Goal: Book appointment/travel/reservation

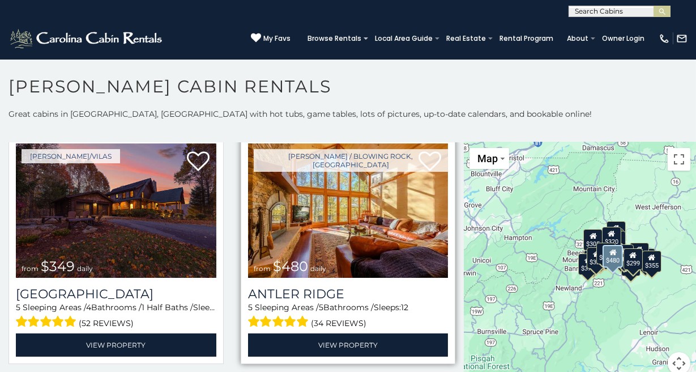
scroll to position [27, 0]
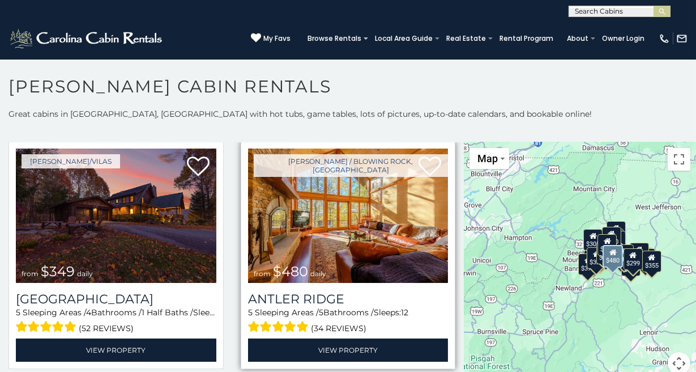
click at [298, 214] on img at bounding box center [348, 215] width 201 height 134
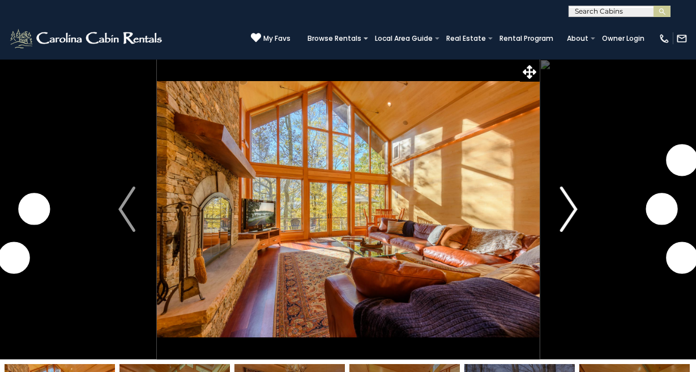
click at [580, 196] on button "Next" at bounding box center [568, 209] width 59 height 300
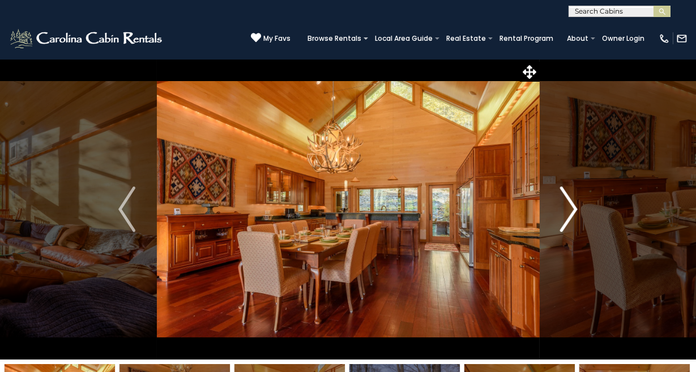
click at [572, 218] on img "Next" at bounding box center [569, 208] width 17 height 45
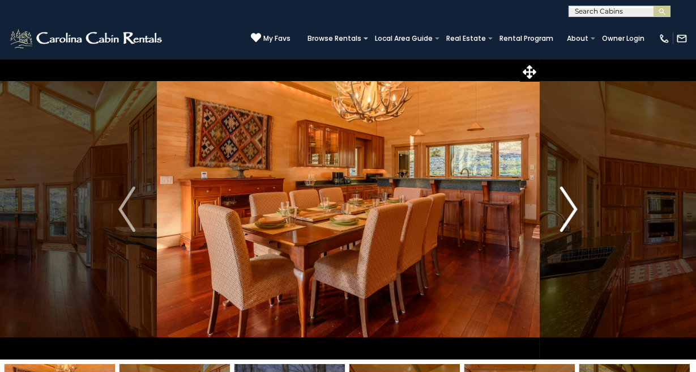
click at [571, 218] on img "Next" at bounding box center [569, 208] width 17 height 45
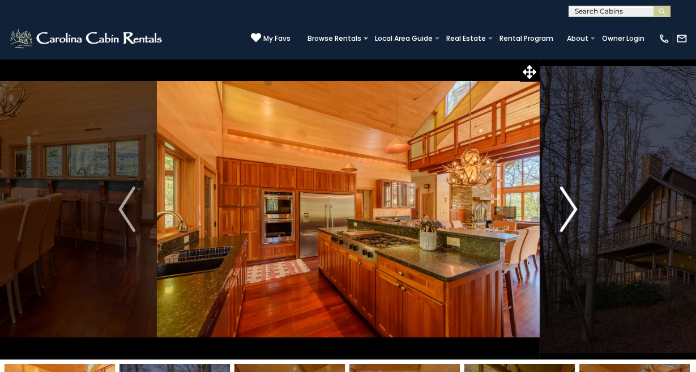
click at [572, 218] on img "Next" at bounding box center [569, 208] width 17 height 45
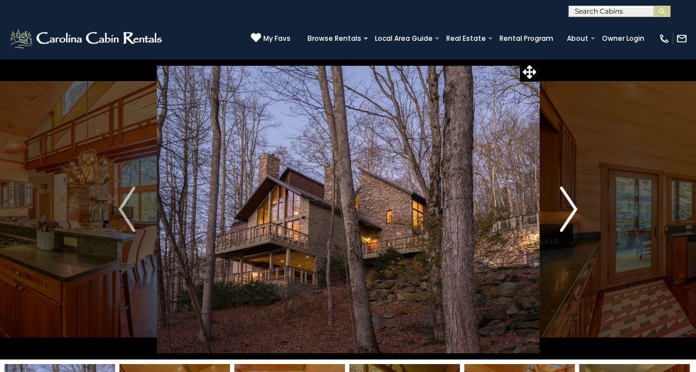
click at [571, 218] on img "Next" at bounding box center [569, 208] width 17 height 45
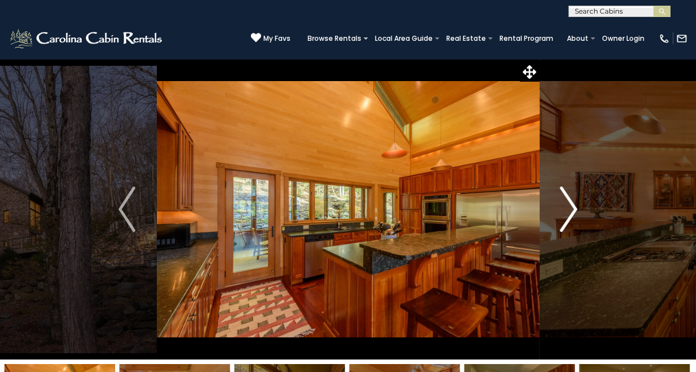
click at [571, 218] on img "Next" at bounding box center [569, 208] width 17 height 45
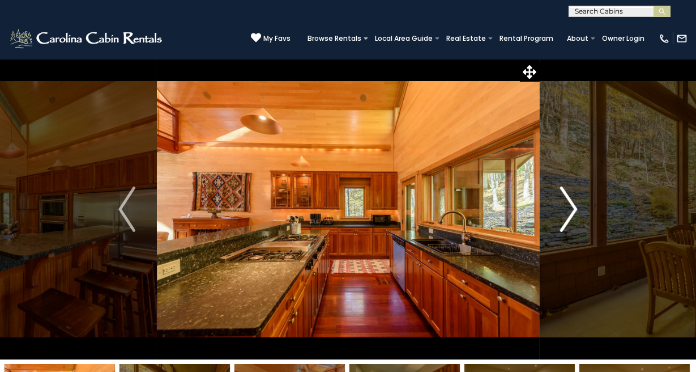
click at [571, 218] on img "Next" at bounding box center [569, 208] width 17 height 45
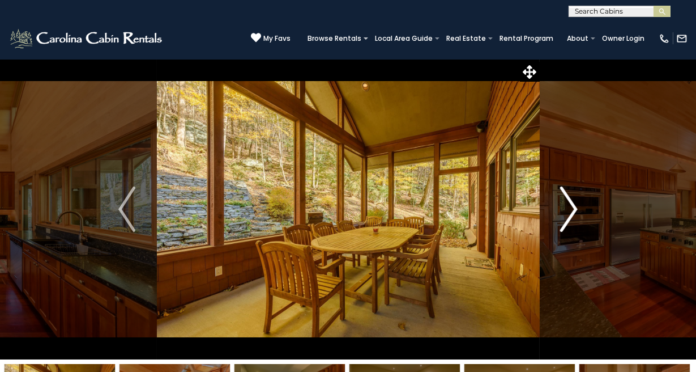
click at [571, 218] on img "Next" at bounding box center [569, 208] width 17 height 45
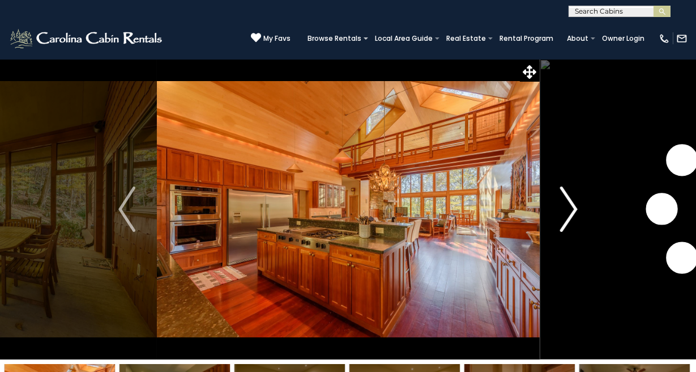
click at [571, 218] on img "Next" at bounding box center [569, 208] width 17 height 45
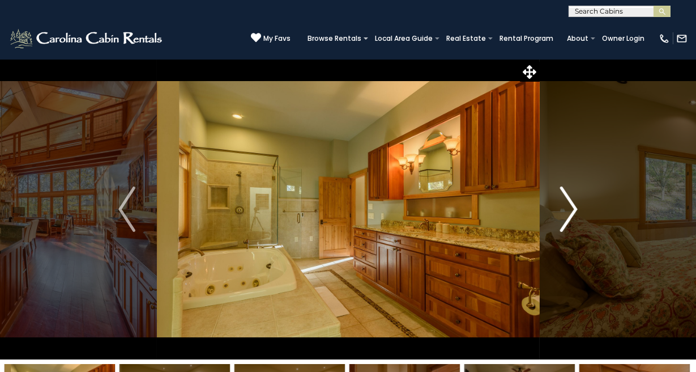
click at [571, 218] on img "Next" at bounding box center [569, 208] width 17 height 45
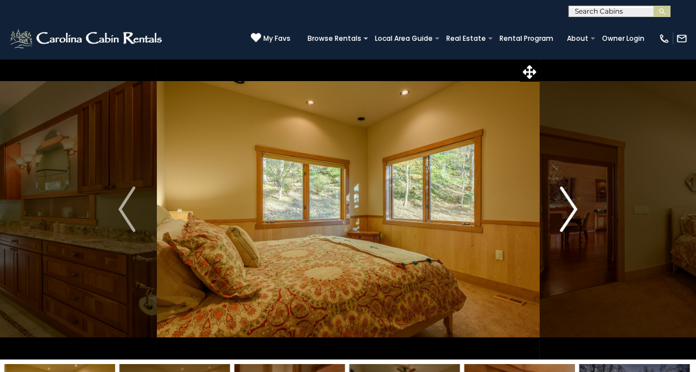
click at [571, 218] on img "Next" at bounding box center [569, 208] width 17 height 45
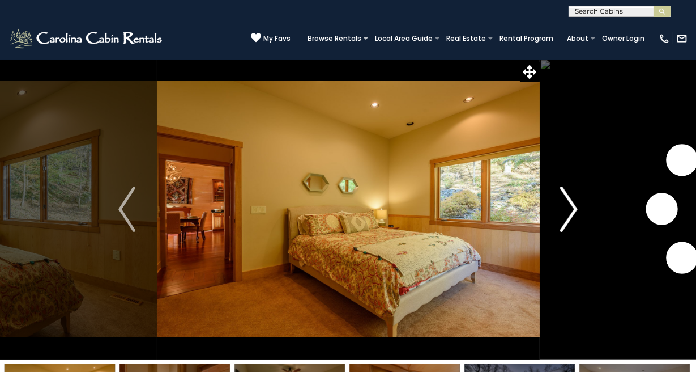
click at [571, 218] on img "Next" at bounding box center [569, 208] width 17 height 45
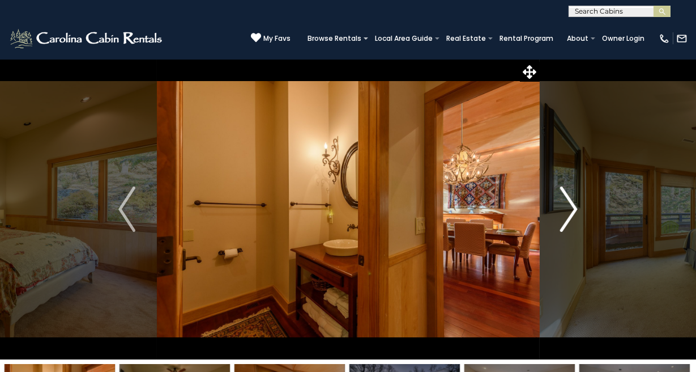
click at [571, 218] on img "Next" at bounding box center [569, 208] width 17 height 45
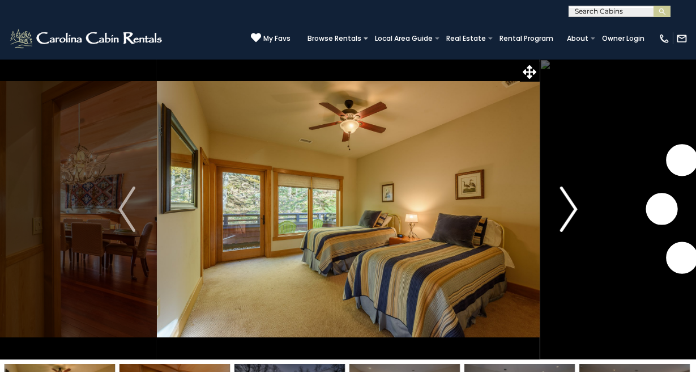
click at [571, 218] on img "Next" at bounding box center [569, 208] width 17 height 45
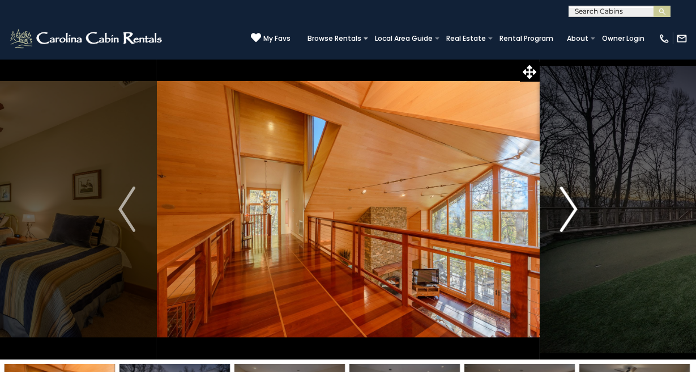
click at [571, 218] on img "Next" at bounding box center [569, 208] width 17 height 45
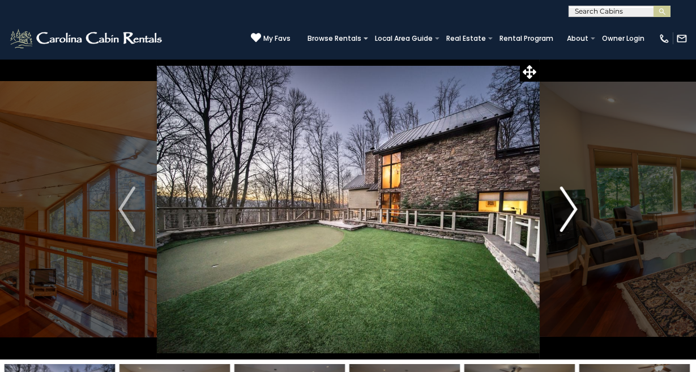
click at [571, 218] on img "Next" at bounding box center [569, 208] width 17 height 45
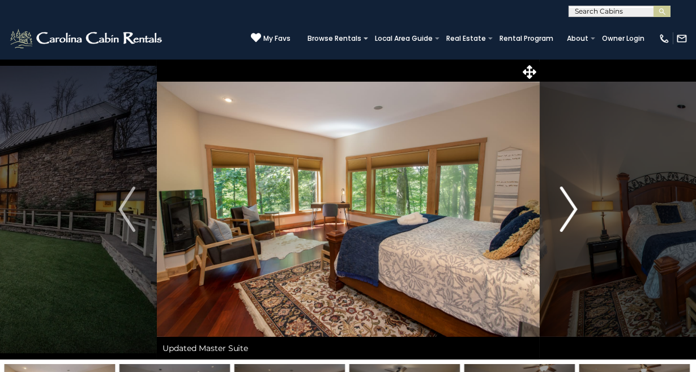
click at [571, 218] on img "Next" at bounding box center [569, 208] width 17 height 45
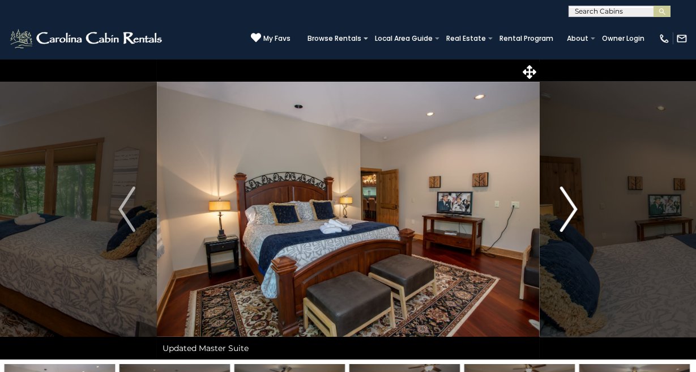
click at [571, 218] on img "Next" at bounding box center [569, 208] width 17 height 45
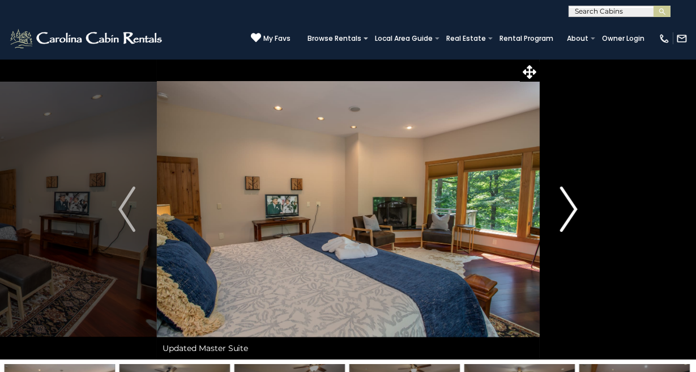
click at [571, 218] on img "Next" at bounding box center [569, 208] width 17 height 45
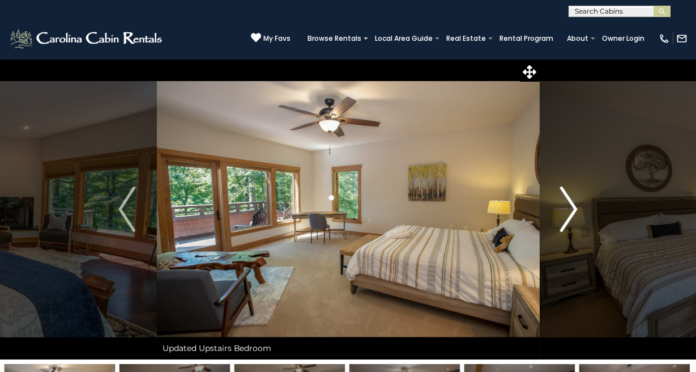
click at [571, 218] on img "Next" at bounding box center [569, 208] width 17 height 45
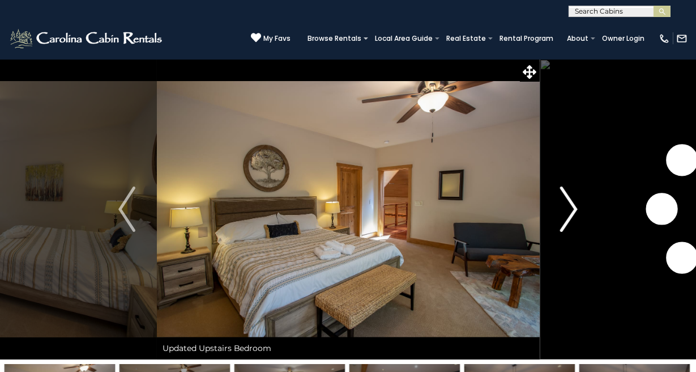
click at [571, 218] on img "Next" at bounding box center [569, 208] width 17 height 45
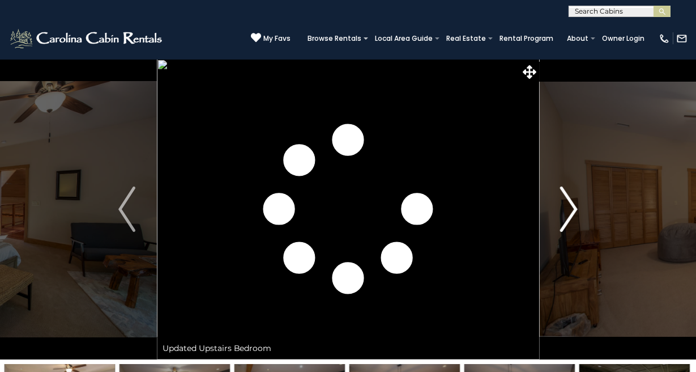
click at [571, 218] on img "Next" at bounding box center [569, 208] width 17 height 45
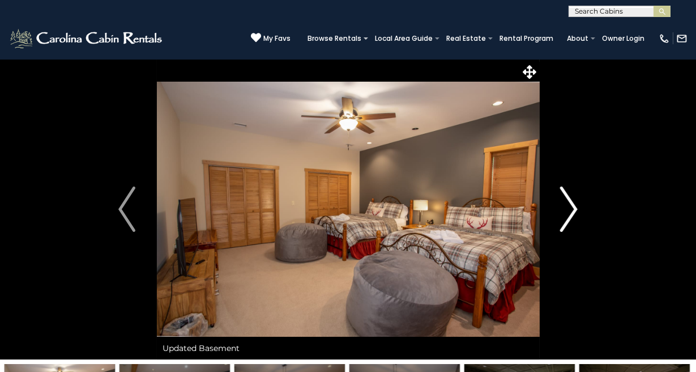
click at [571, 218] on img "Next" at bounding box center [569, 208] width 17 height 45
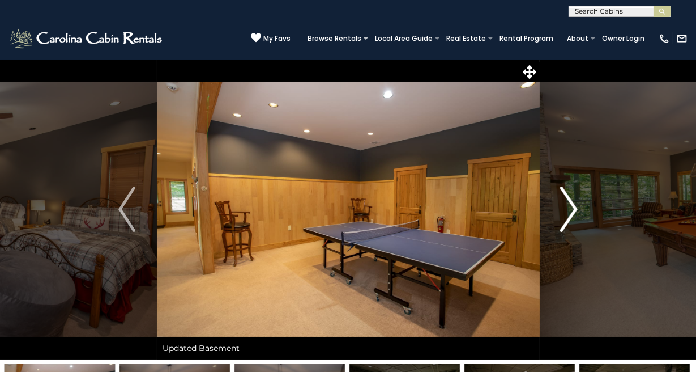
click at [569, 219] on img "Next" at bounding box center [569, 208] width 17 height 45
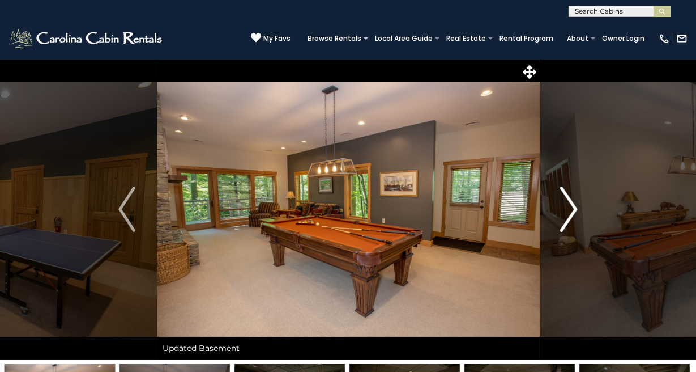
click at [569, 219] on img "Next" at bounding box center [569, 208] width 17 height 45
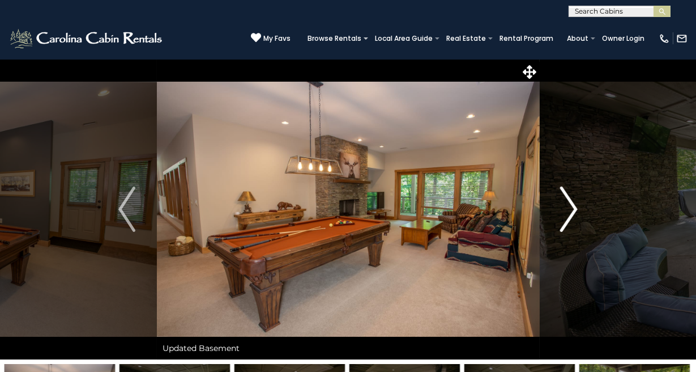
click at [569, 219] on img "Next" at bounding box center [569, 208] width 17 height 45
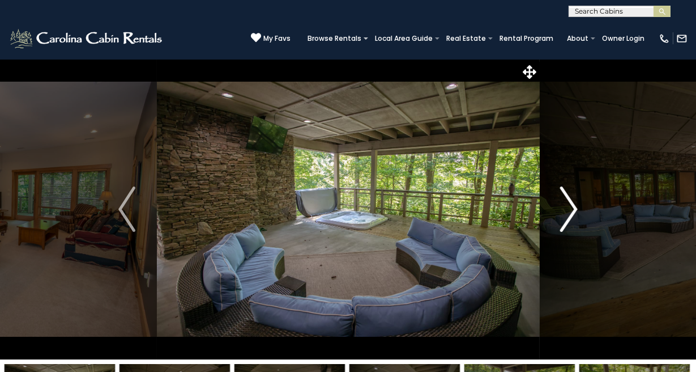
click at [569, 219] on img "Next" at bounding box center [569, 208] width 17 height 45
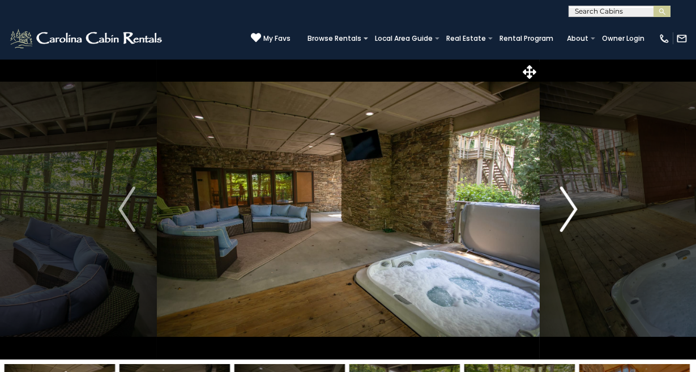
click at [569, 219] on img "Next" at bounding box center [569, 208] width 17 height 45
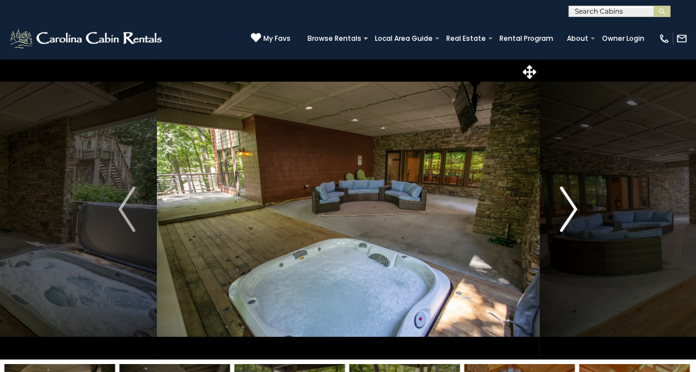
click at [569, 219] on img "Next" at bounding box center [569, 208] width 17 height 45
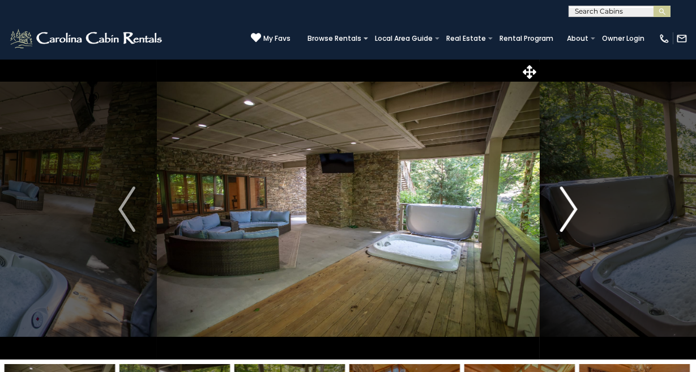
click at [568, 219] on img "Next" at bounding box center [569, 208] width 17 height 45
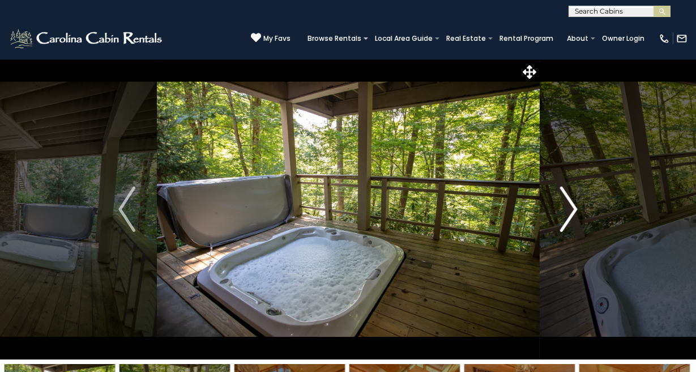
click at [568, 219] on img "Next" at bounding box center [569, 208] width 17 height 45
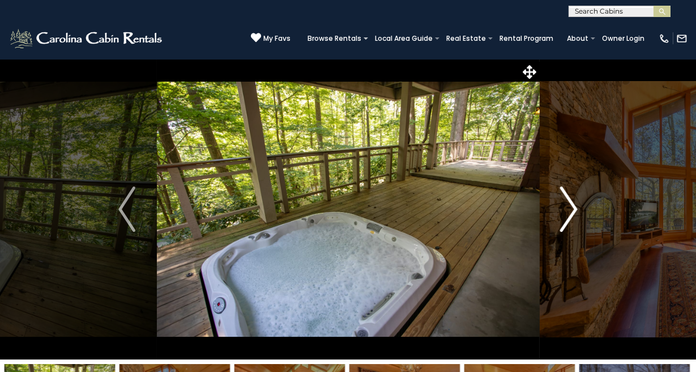
click at [568, 219] on img "Next" at bounding box center [569, 208] width 17 height 45
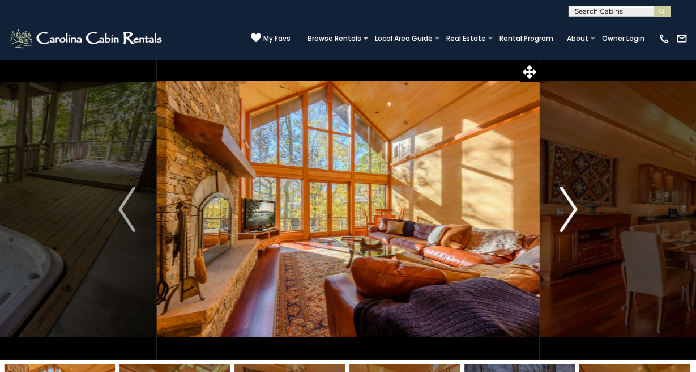
click at [568, 219] on img "Next" at bounding box center [569, 208] width 17 height 45
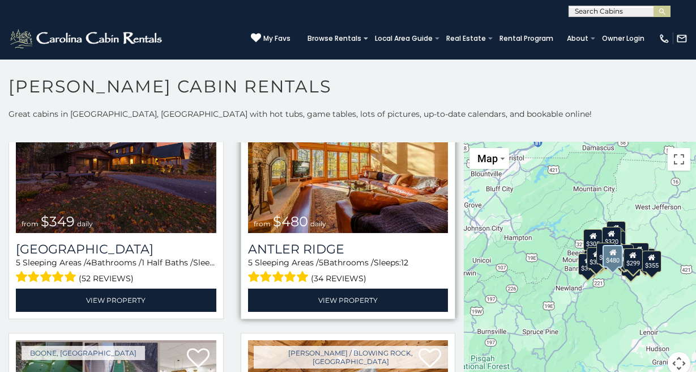
scroll to position [83, 0]
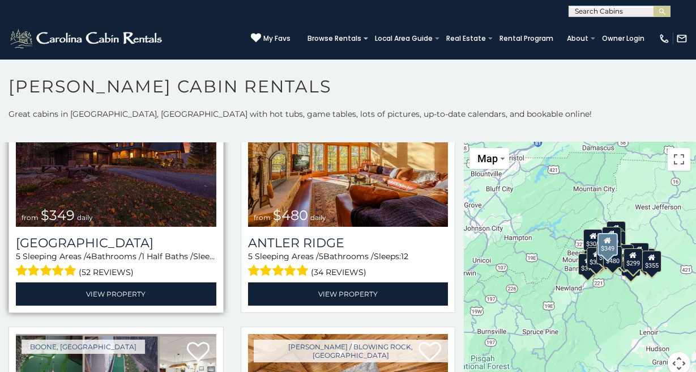
click at [115, 221] on img at bounding box center [116, 159] width 201 height 134
click at [134, 201] on img at bounding box center [116, 159] width 201 height 134
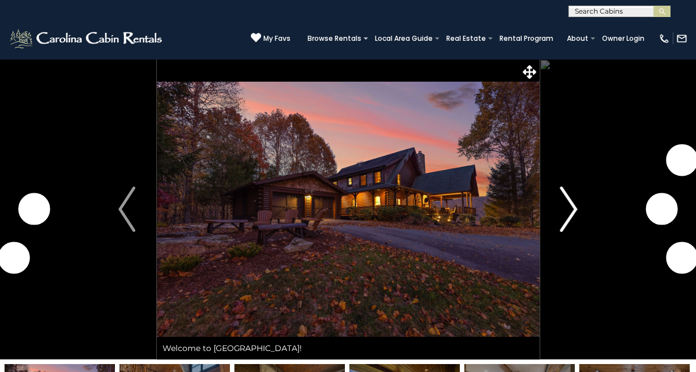
click at [571, 214] on img "Next" at bounding box center [569, 208] width 17 height 45
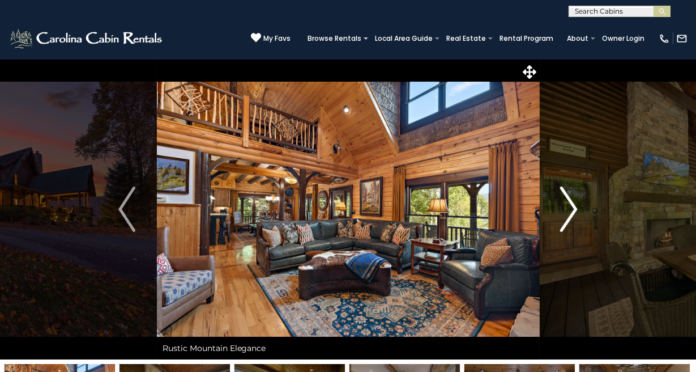
click at [571, 214] on img "Next" at bounding box center [569, 208] width 17 height 45
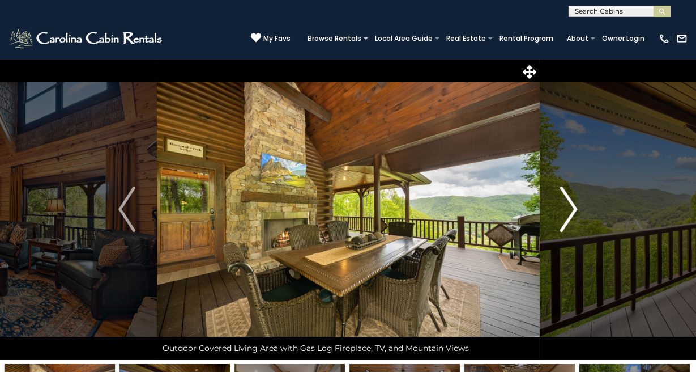
click at [571, 214] on img "Next" at bounding box center [569, 208] width 17 height 45
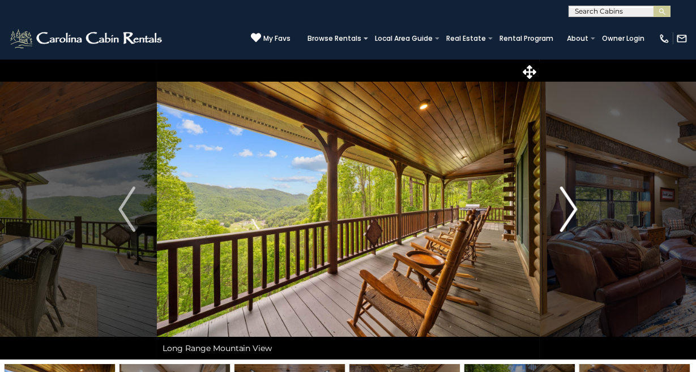
click at [571, 214] on img "Next" at bounding box center [569, 208] width 17 height 45
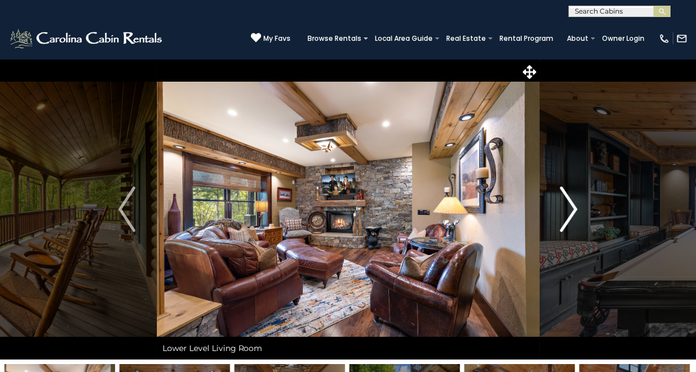
click at [571, 214] on img "Next" at bounding box center [569, 208] width 17 height 45
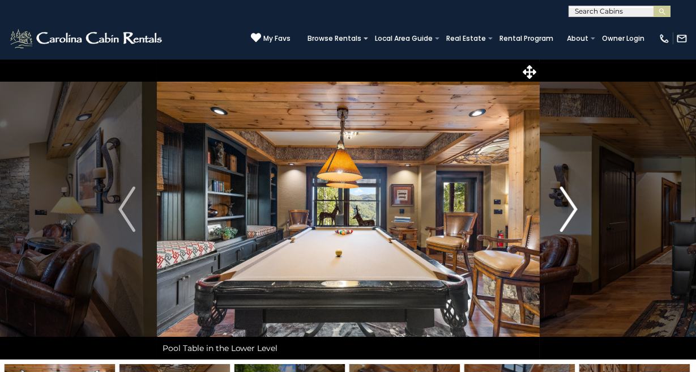
click at [571, 214] on img "Next" at bounding box center [569, 208] width 17 height 45
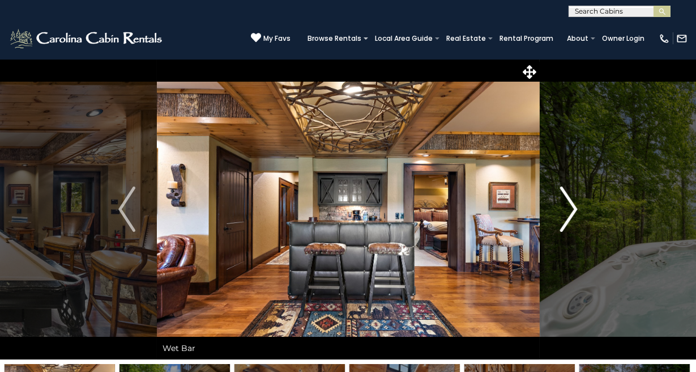
click at [571, 214] on img "Next" at bounding box center [569, 208] width 17 height 45
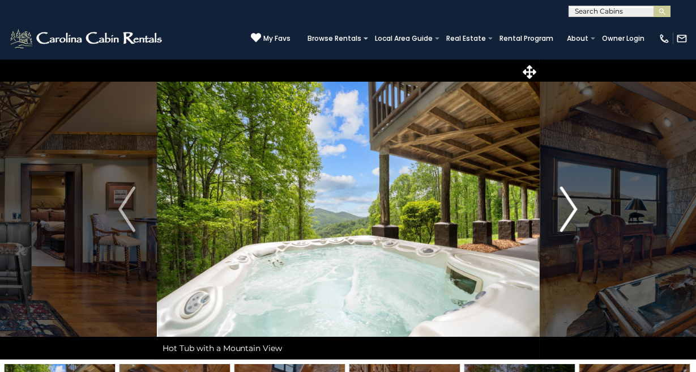
click at [571, 214] on img "Next" at bounding box center [569, 208] width 17 height 45
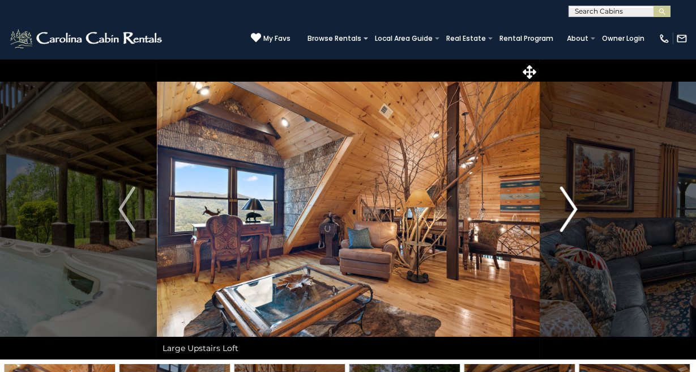
click at [571, 214] on img "Next" at bounding box center [569, 208] width 17 height 45
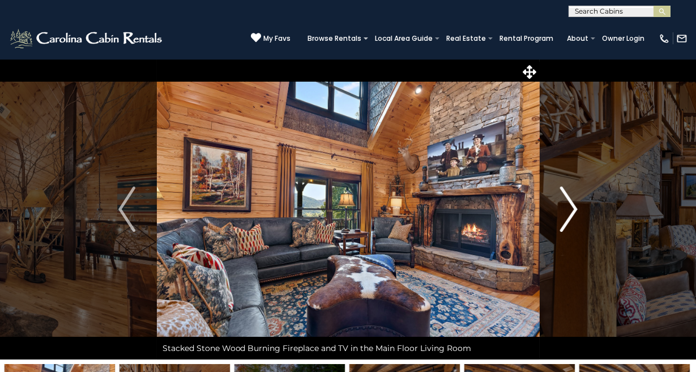
click at [571, 214] on img "Next" at bounding box center [569, 208] width 17 height 45
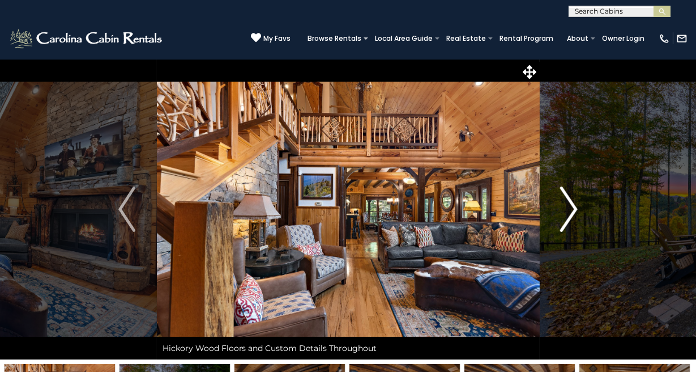
click at [571, 214] on img "Next" at bounding box center [569, 208] width 17 height 45
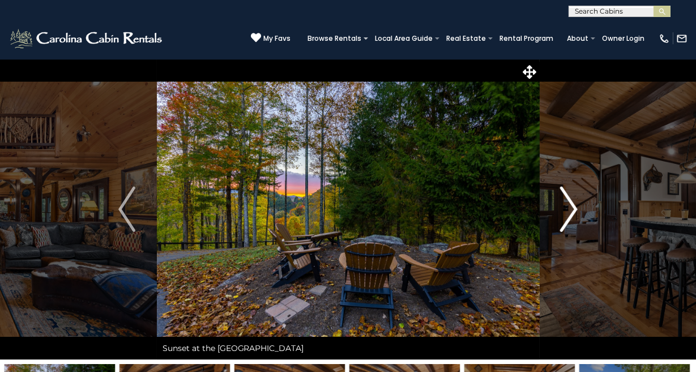
click at [571, 214] on img "Next" at bounding box center [569, 208] width 17 height 45
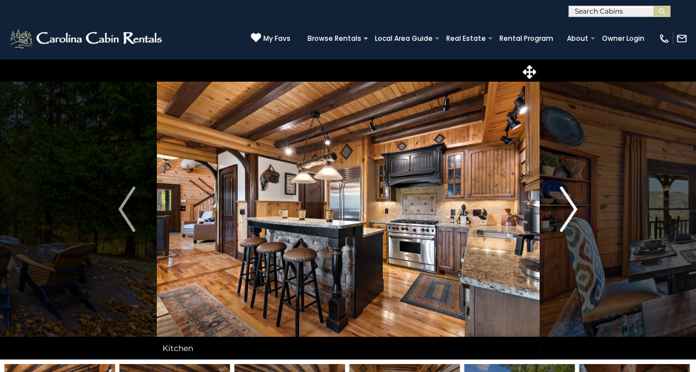
click at [571, 214] on img "Next" at bounding box center [569, 208] width 17 height 45
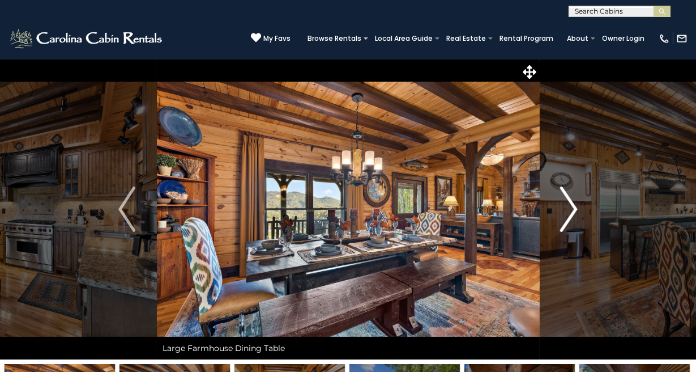
click at [571, 214] on img "Next" at bounding box center [569, 208] width 17 height 45
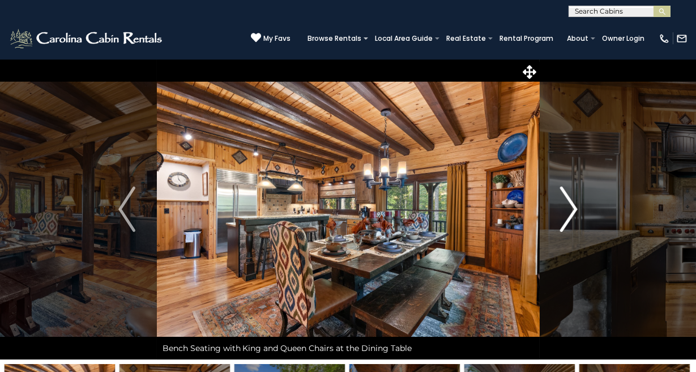
click at [571, 214] on img "Next" at bounding box center [569, 208] width 17 height 45
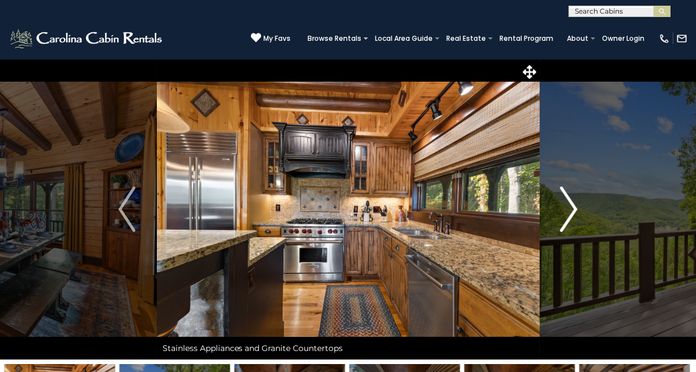
click at [571, 214] on img "Next" at bounding box center [569, 208] width 17 height 45
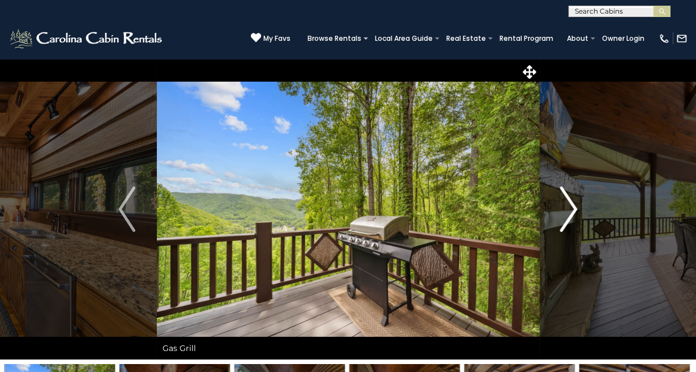
click at [571, 214] on img "Next" at bounding box center [569, 208] width 17 height 45
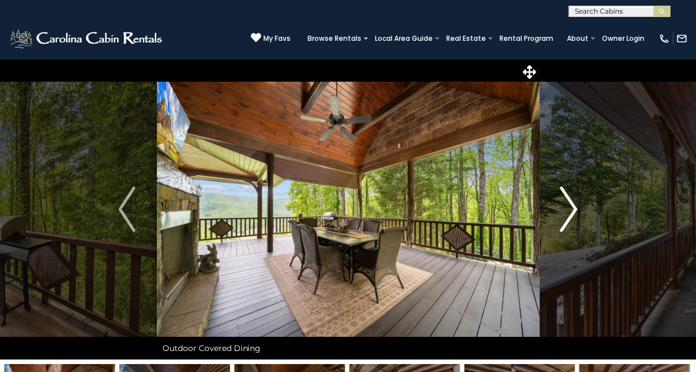
click at [571, 214] on img "Next" at bounding box center [569, 208] width 17 height 45
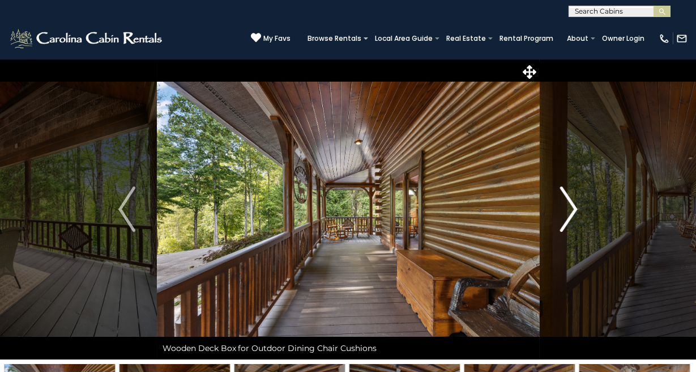
click at [571, 214] on img "Next" at bounding box center [569, 208] width 17 height 45
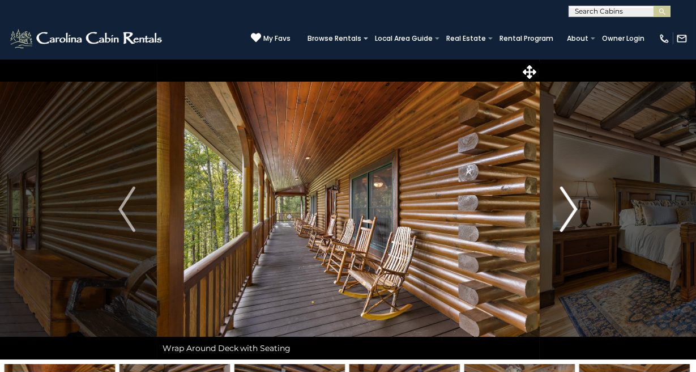
click at [571, 214] on img "Next" at bounding box center [569, 208] width 17 height 45
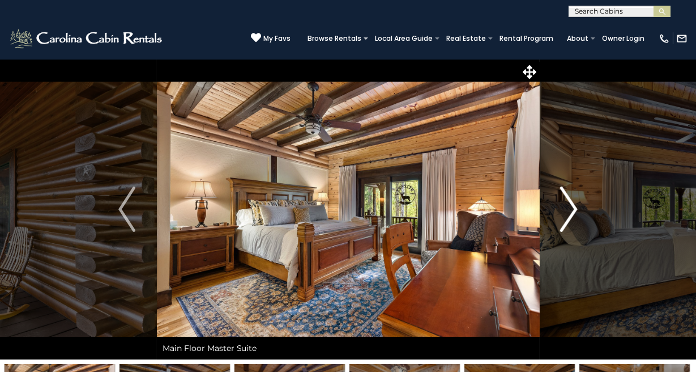
click at [571, 214] on img "Next" at bounding box center [569, 208] width 17 height 45
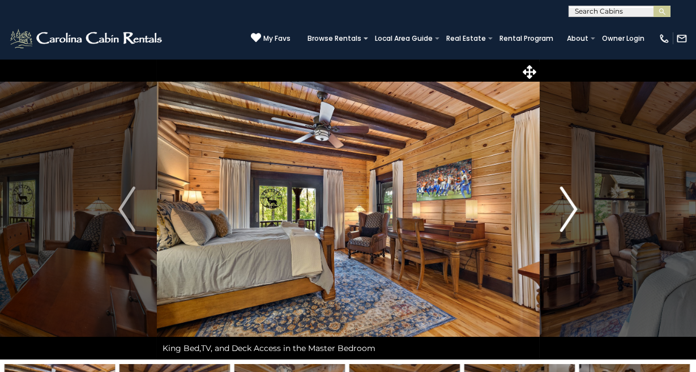
click at [570, 214] on img "Next" at bounding box center [569, 208] width 17 height 45
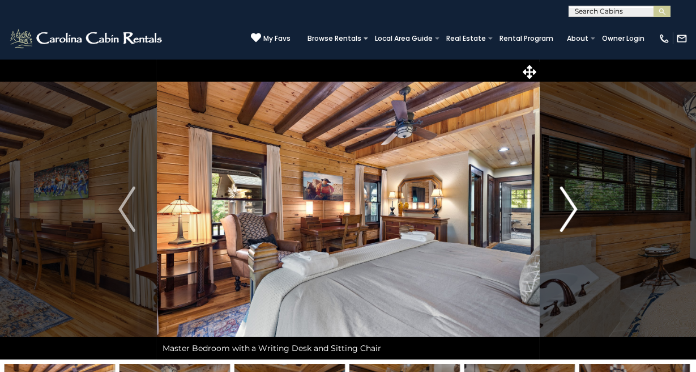
click at [570, 214] on img "Next" at bounding box center [569, 208] width 17 height 45
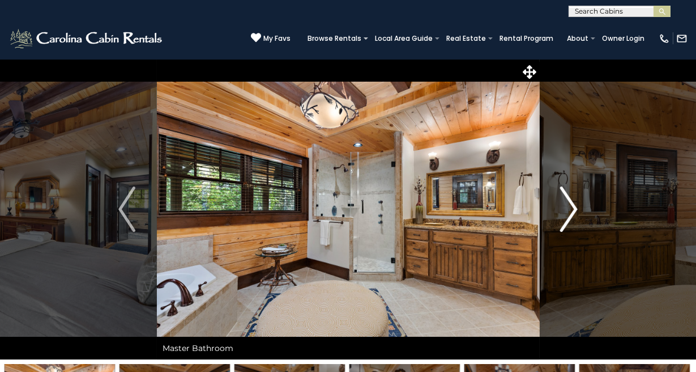
click at [570, 214] on img "Next" at bounding box center [569, 208] width 17 height 45
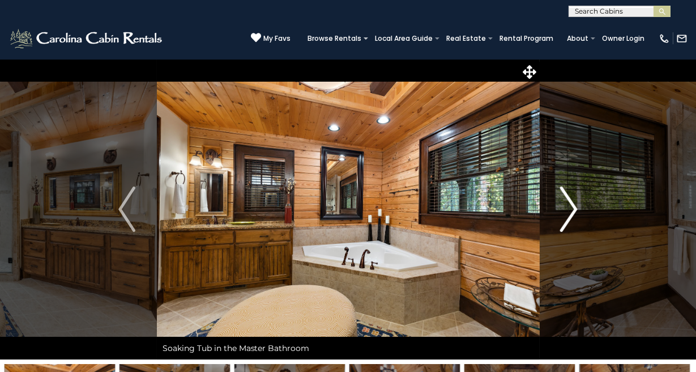
click at [570, 214] on img "Next" at bounding box center [569, 208] width 17 height 45
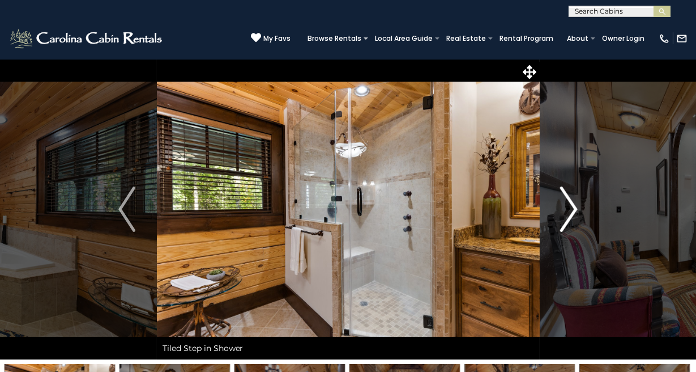
click at [570, 214] on img "Next" at bounding box center [569, 208] width 17 height 45
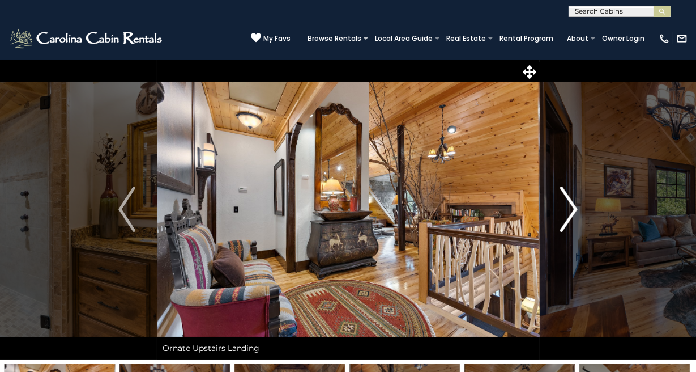
click at [570, 214] on img "Next" at bounding box center [569, 208] width 17 height 45
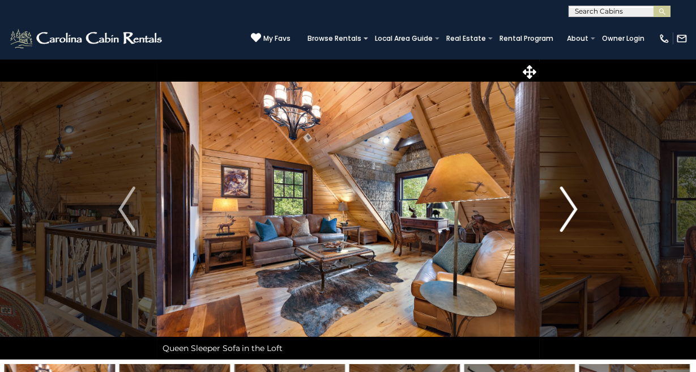
click at [570, 214] on img "Next" at bounding box center [569, 208] width 17 height 45
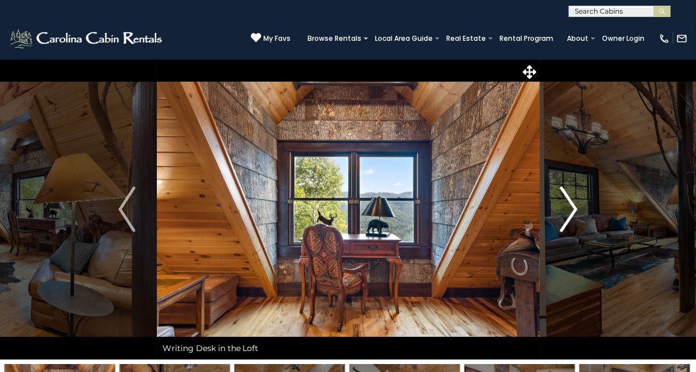
click at [570, 214] on img "Next" at bounding box center [569, 208] width 17 height 45
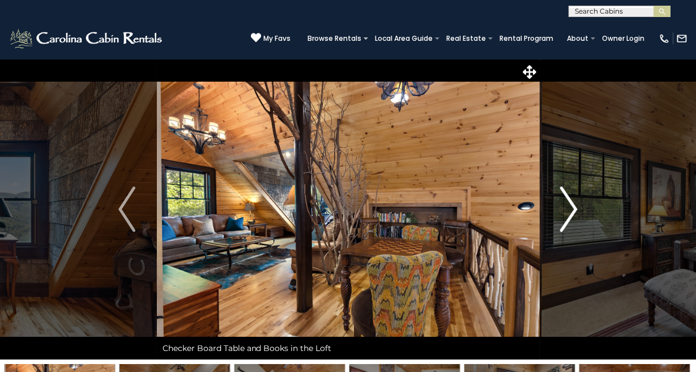
click at [570, 214] on img "Next" at bounding box center [569, 208] width 17 height 45
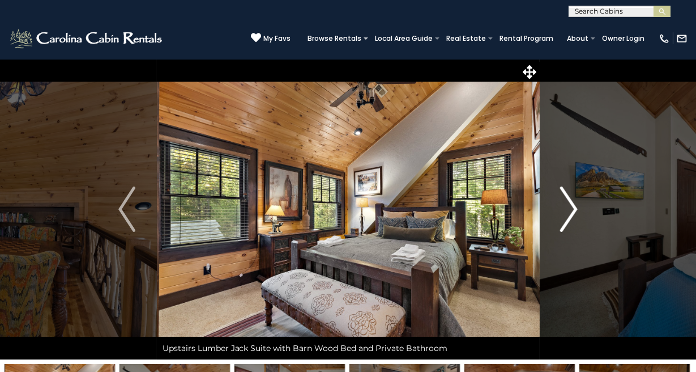
click at [570, 214] on img "Next" at bounding box center [569, 208] width 17 height 45
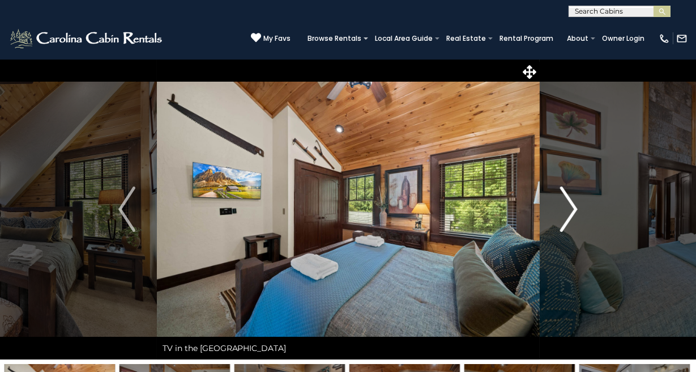
click at [570, 214] on img "Next" at bounding box center [569, 208] width 17 height 45
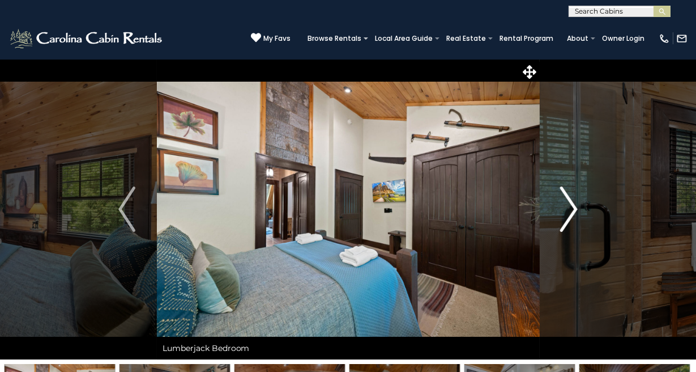
click at [570, 214] on img "Next" at bounding box center [569, 208] width 17 height 45
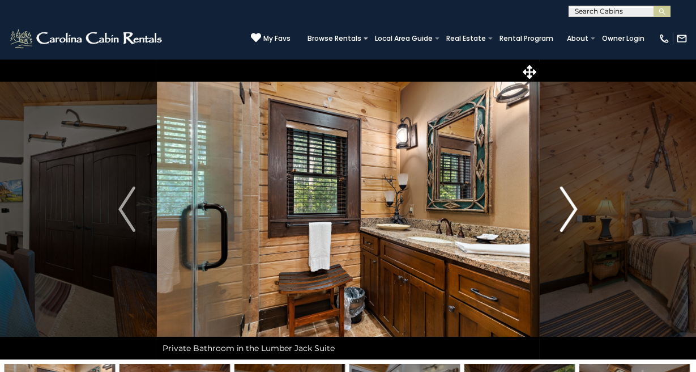
click at [570, 214] on img "Next" at bounding box center [569, 208] width 17 height 45
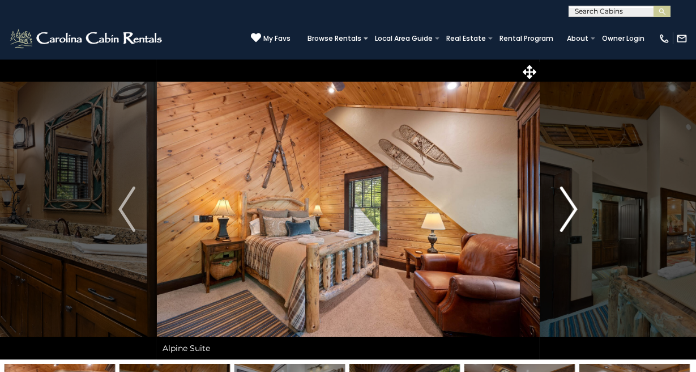
click at [569, 214] on img "Next" at bounding box center [569, 208] width 17 height 45
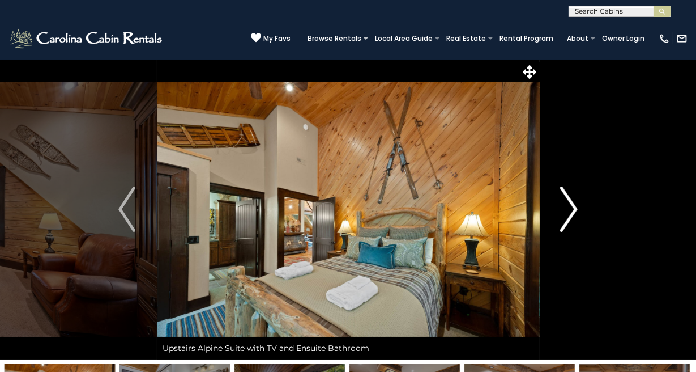
click at [569, 214] on img "Next" at bounding box center [569, 208] width 17 height 45
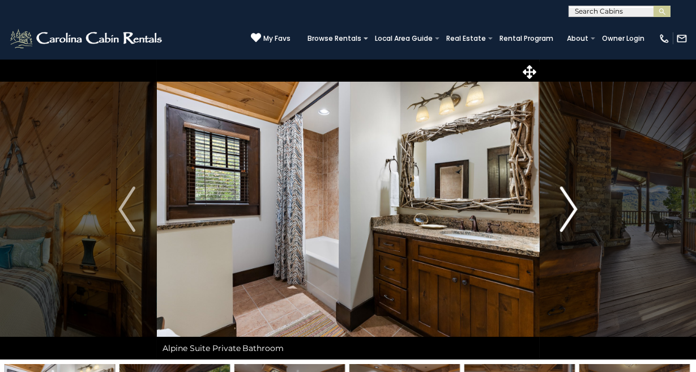
click at [569, 214] on img "Next" at bounding box center [569, 208] width 17 height 45
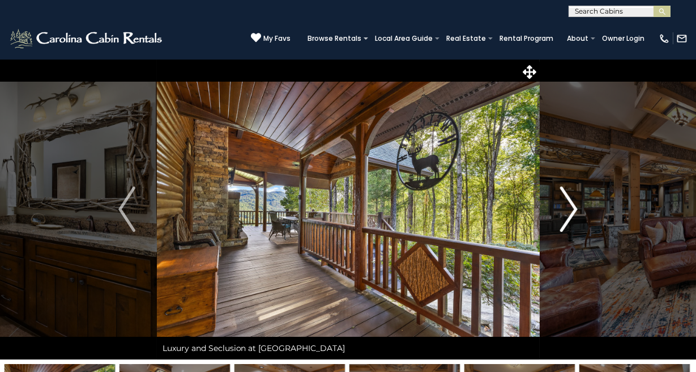
click at [569, 214] on img "Next" at bounding box center [569, 208] width 17 height 45
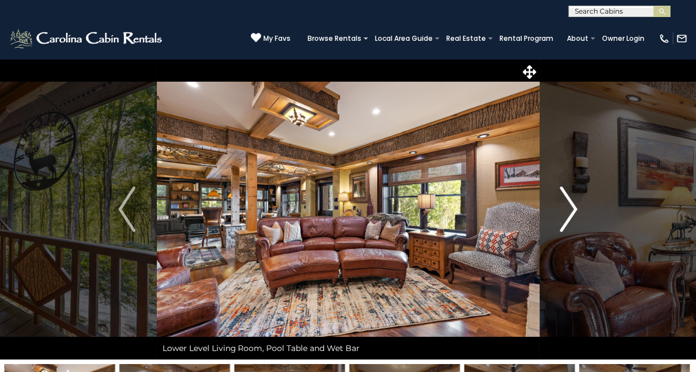
click at [569, 214] on img "Next" at bounding box center [569, 208] width 17 height 45
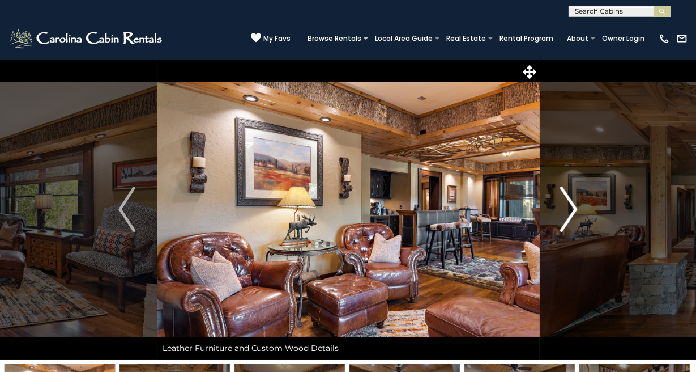
click at [569, 214] on img "Next" at bounding box center [569, 208] width 17 height 45
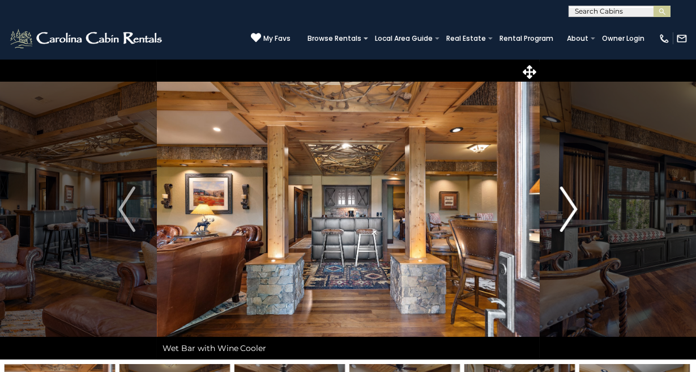
click at [569, 214] on img "Next" at bounding box center [569, 208] width 17 height 45
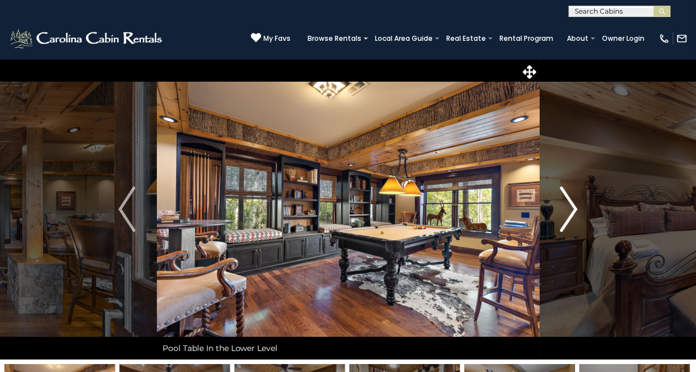
click at [569, 214] on img "Next" at bounding box center [569, 208] width 17 height 45
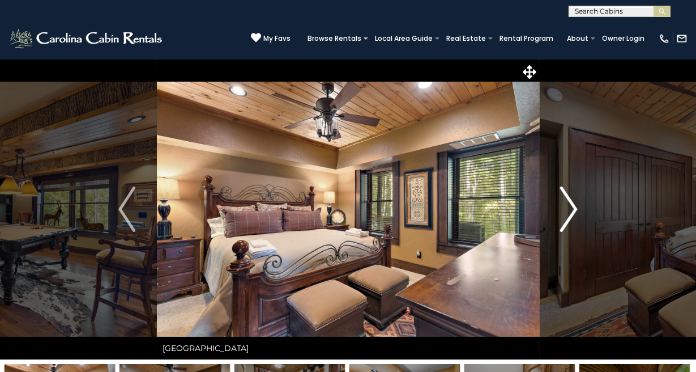
click at [569, 214] on img "Next" at bounding box center [569, 208] width 17 height 45
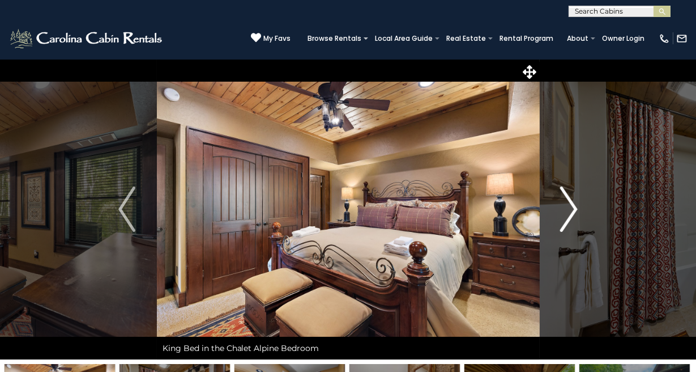
click at [569, 214] on img "Next" at bounding box center [569, 208] width 17 height 45
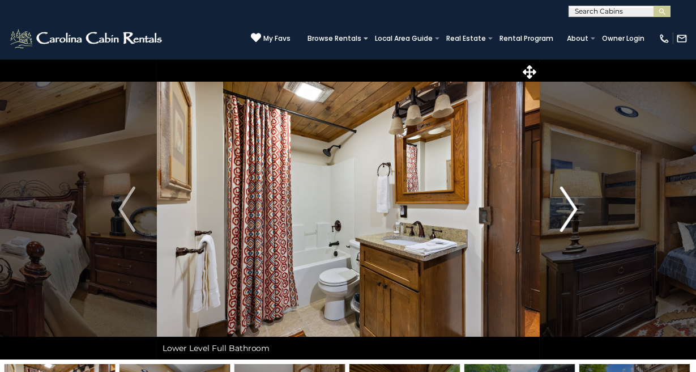
click at [568, 214] on img "Next" at bounding box center [569, 208] width 17 height 45
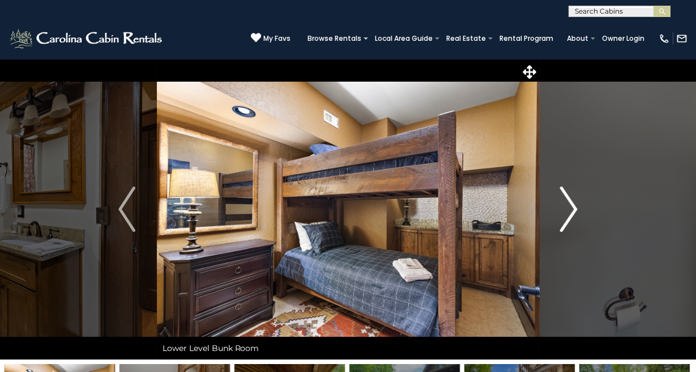
click at [568, 214] on img "Next" at bounding box center [569, 208] width 17 height 45
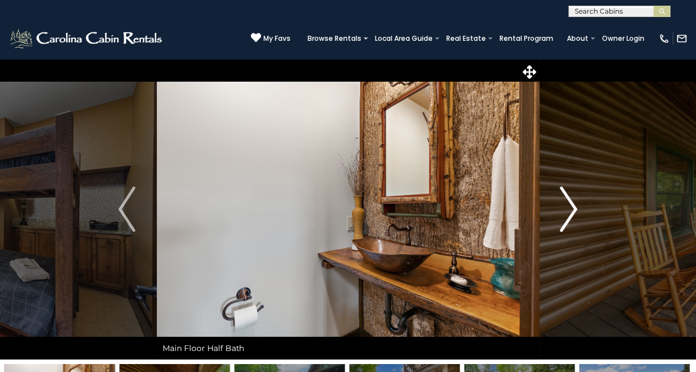
click at [568, 214] on img "Next" at bounding box center [569, 208] width 17 height 45
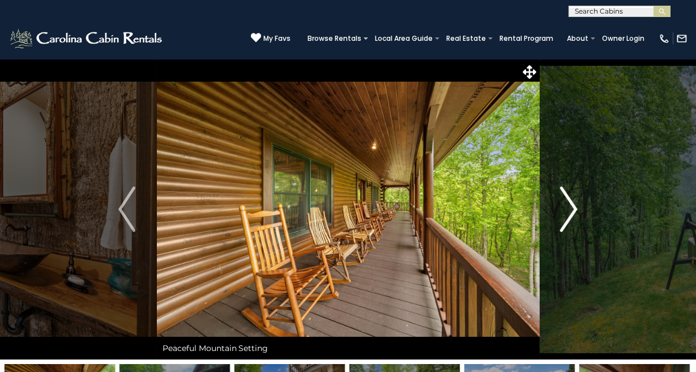
click at [567, 214] on img "Next" at bounding box center [569, 208] width 17 height 45
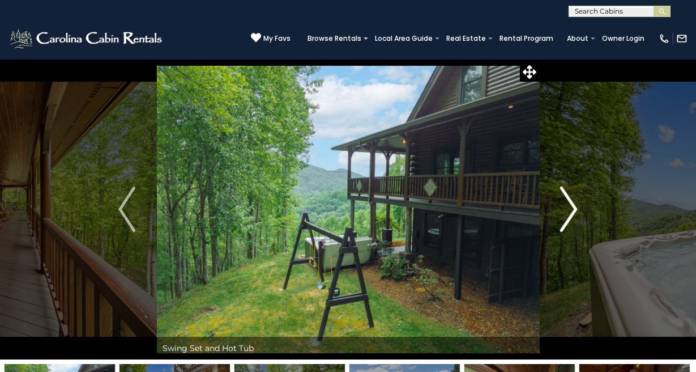
click at [567, 214] on img "Next" at bounding box center [569, 208] width 17 height 45
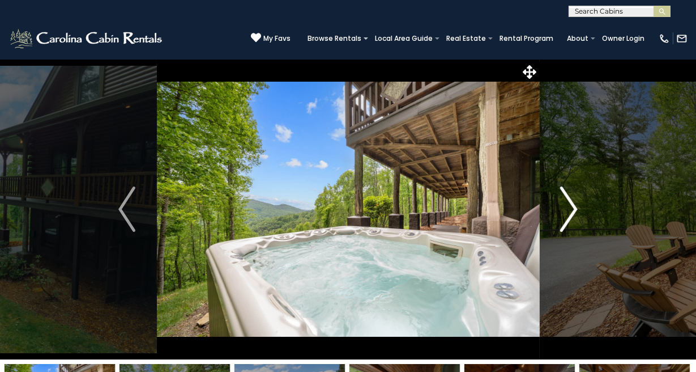
click at [567, 214] on img "Next" at bounding box center [569, 208] width 17 height 45
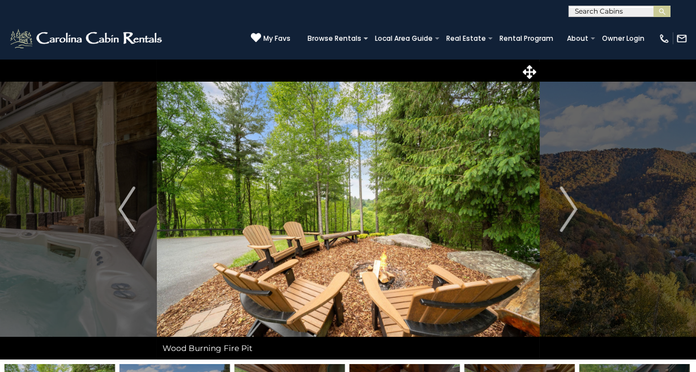
click at [223, 36] on div "(828) 295-6000 My Favs Browse Rentals Local Area Guide Activities & Attractions…" at bounding box center [348, 38] width 696 height 42
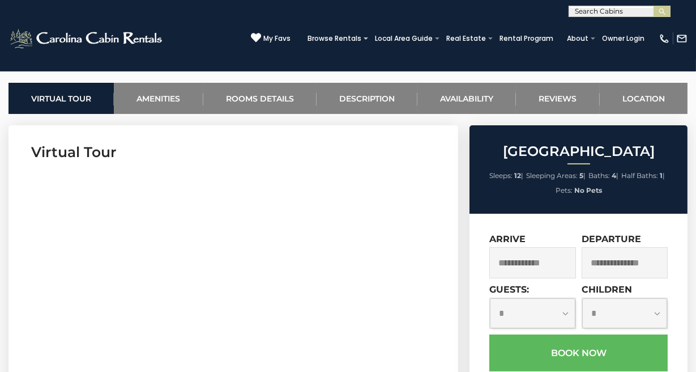
scroll to position [441, 0]
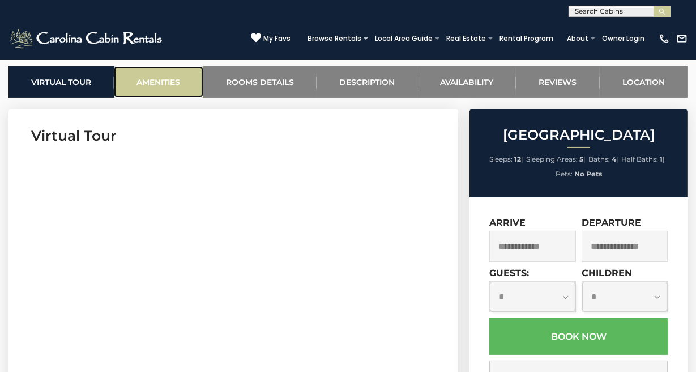
click at [169, 76] on link "Amenities" at bounding box center [158, 81] width 89 height 31
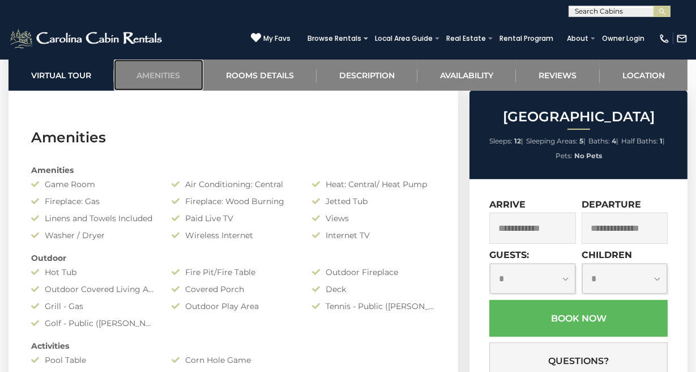
scroll to position [1085, 0]
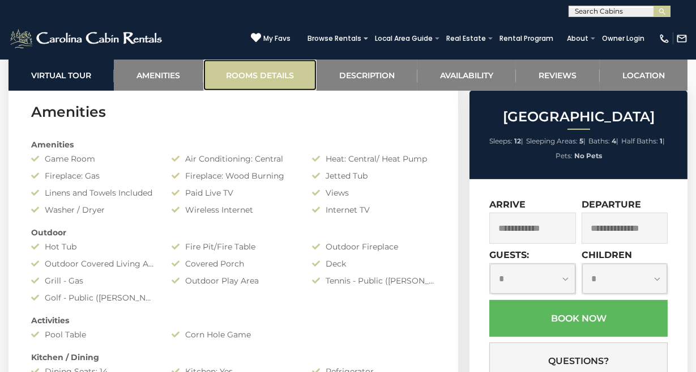
click at [241, 78] on link "Rooms Details" at bounding box center [259, 74] width 113 height 31
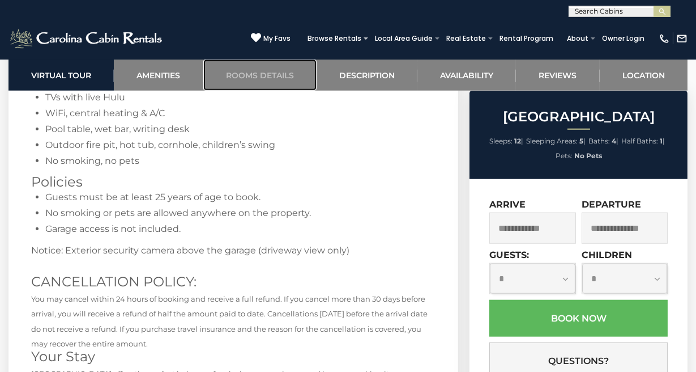
scroll to position [2361, 0]
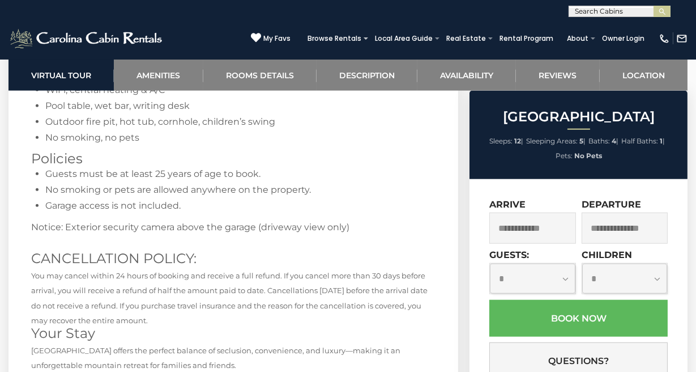
click at [540, 279] on select "**********" at bounding box center [533, 278] width 86 height 30
select select "*"
click at [490, 263] on select "**********" at bounding box center [533, 278] width 86 height 30
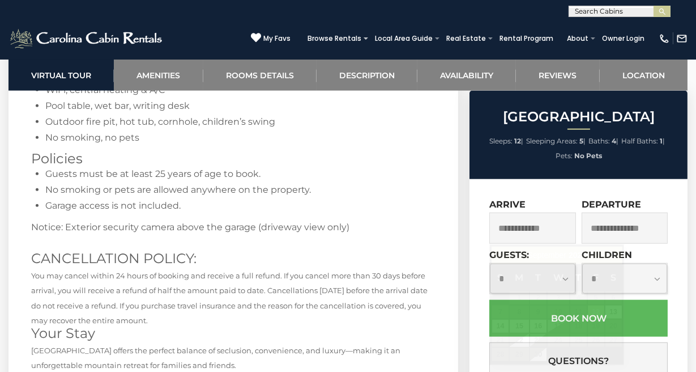
click at [559, 238] on input "text" at bounding box center [532, 227] width 86 height 31
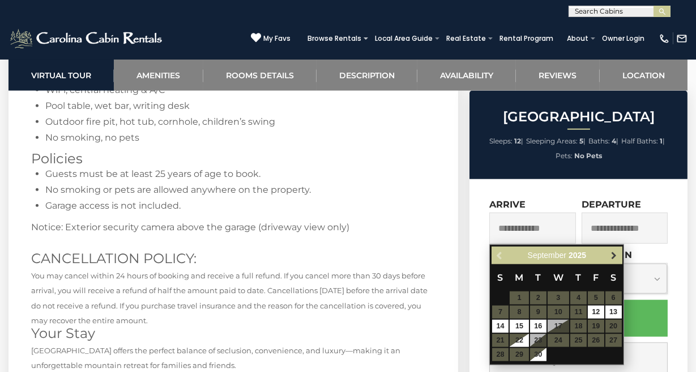
click at [614, 254] on span "Next" at bounding box center [614, 254] width 9 height 9
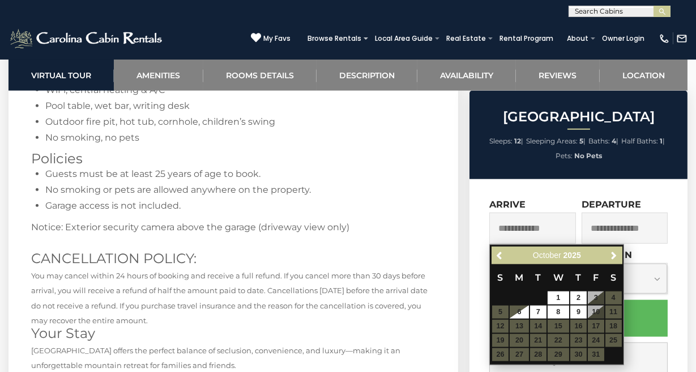
click at [578, 326] on table "S M T W T F S 1 2 3 4 5 6 7 8 9 10 11 12 13 14 15 16 17 18 19 20 21 22 23 24 25…" at bounding box center [557, 312] width 130 height 97
click at [593, 325] on table "S M T W T F S 1 2 3 4 5 6 7 8 9 10 11 12 13 14 15 16 17 18 19 20 21 22 23 24 25…" at bounding box center [557, 312] width 130 height 97
click at [392, 271] on span "You may cancel within 24 hours of booking and receive a full refund. If you can…" at bounding box center [229, 298] width 397 height 54
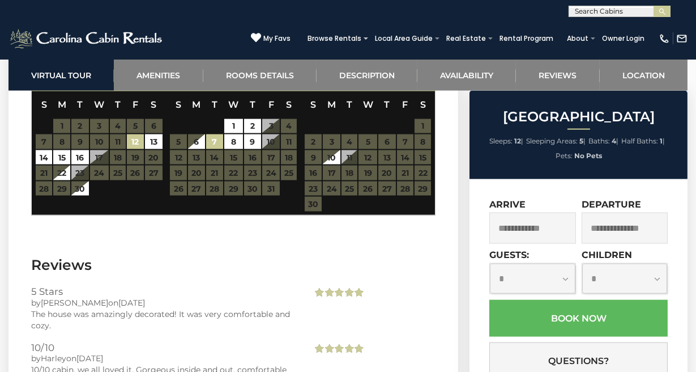
scroll to position [2793, 0]
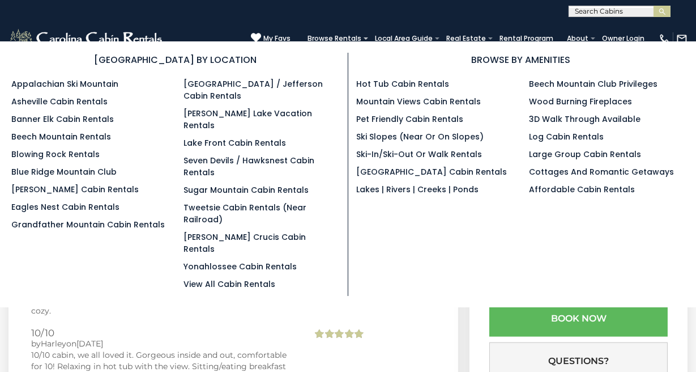
click at [338, 44] on section "BROWSE BY LOCATION Appalachian Ski Mountain Asheville Cabin Rentals Banner Elk …" at bounding box center [348, 174] width 696 height 266
click at [51, 155] on link "Blowing Rock Rentals" at bounding box center [55, 153] width 88 height 11
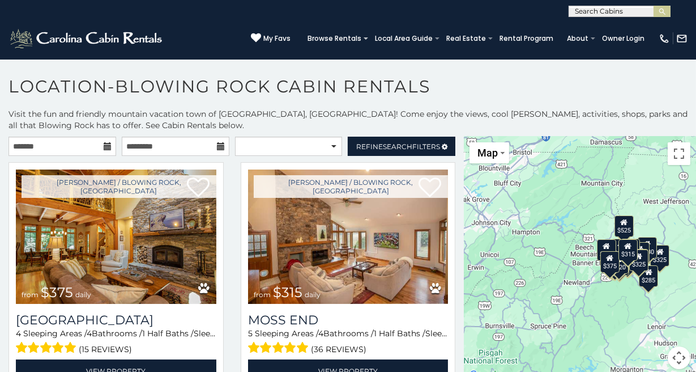
click at [111, 148] on icon at bounding box center [108, 146] width 8 height 8
click at [108, 148] on icon at bounding box center [108, 146] width 8 height 8
click at [82, 147] on input "text" at bounding box center [62, 146] width 108 height 19
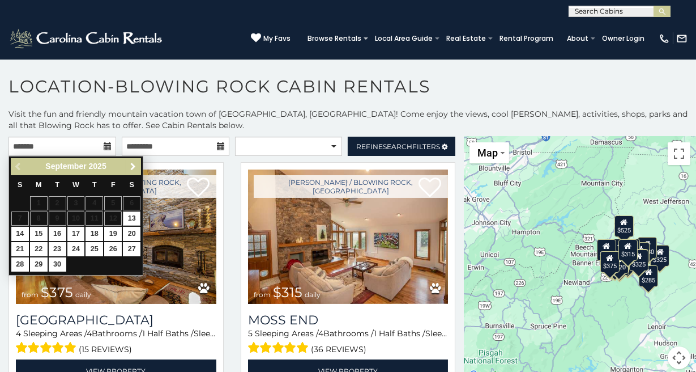
click at [134, 172] on link "Next" at bounding box center [133, 167] width 14 height 14
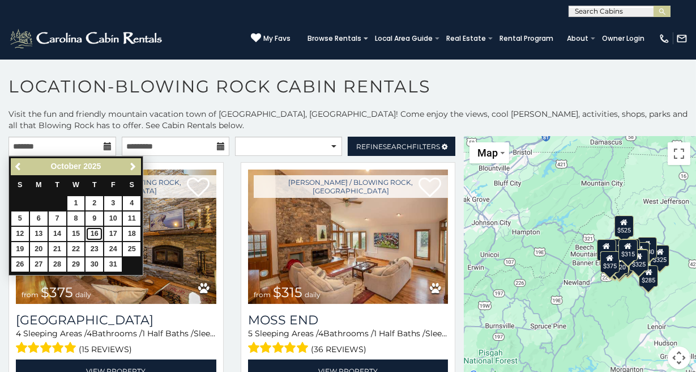
click at [98, 233] on link "16" at bounding box center [95, 234] width 18 height 14
type input "**********"
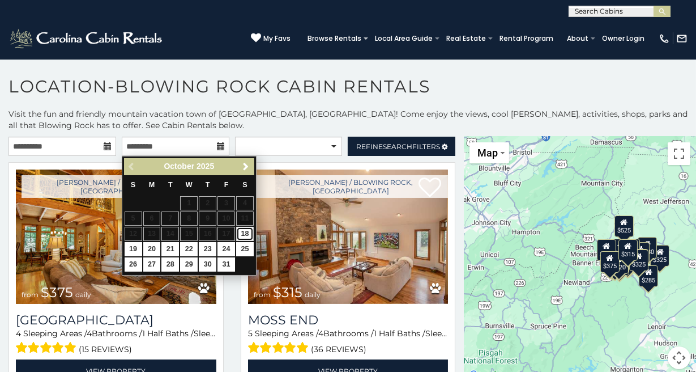
click at [247, 232] on link "18" at bounding box center [245, 234] width 18 height 14
type input "**********"
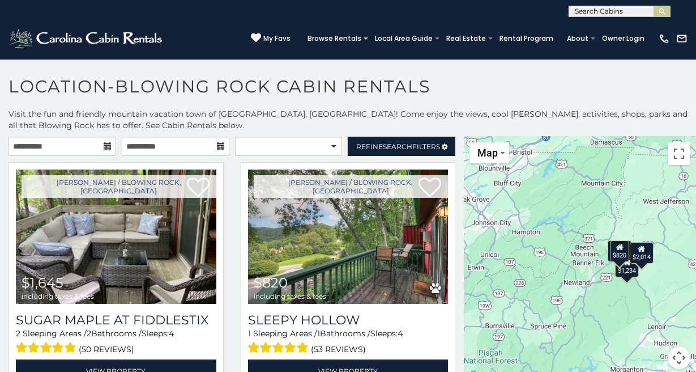
click at [223, 146] on icon at bounding box center [221, 146] width 8 height 8
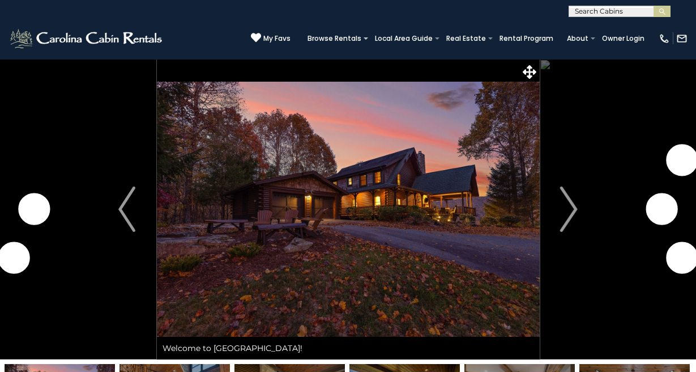
select select "*"
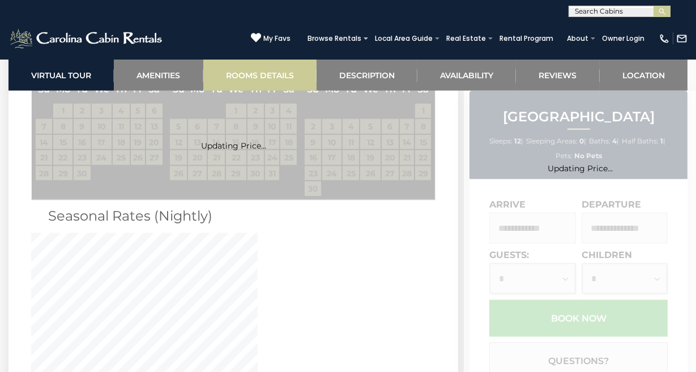
scroll to position [2793, 0]
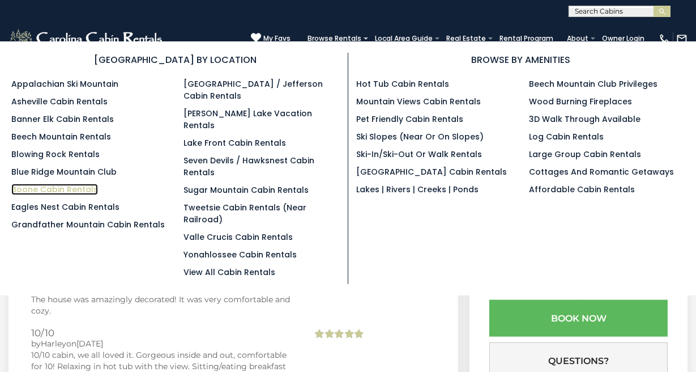
click at [72, 185] on link "Boone Cabin Rentals" at bounding box center [54, 189] width 87 height 11
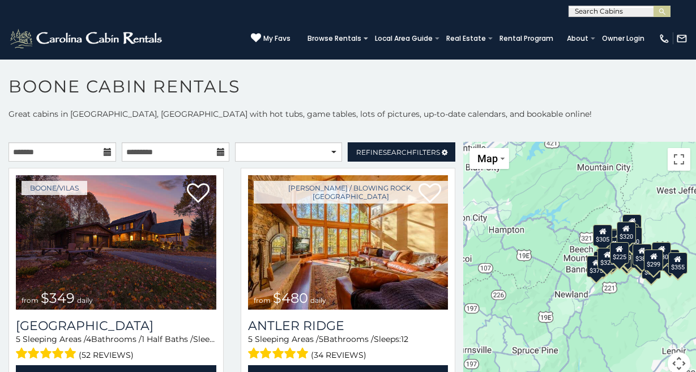
click at [106, 154] on icon at bounding box center [108, 152] width 8 height 8
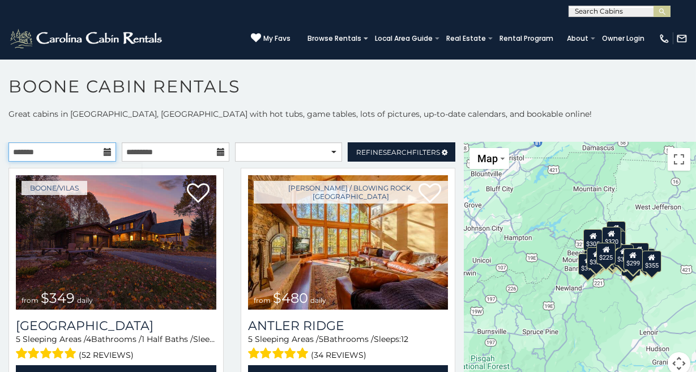
click at [110, 157] on input "text" at bounding box center [62, 151] width 108 height 19
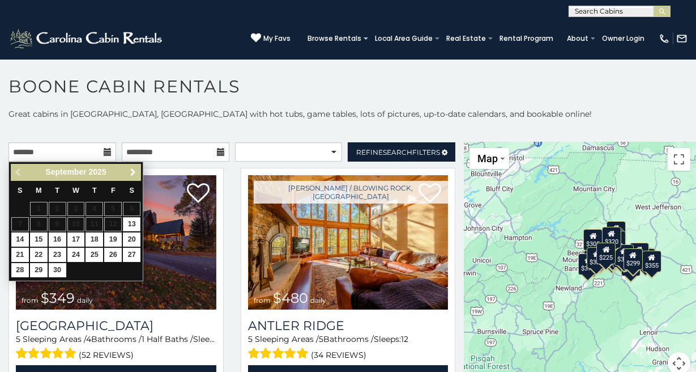
click at [133, 174] on span "Next" at bounding box center [133, 172] width 9 height 9
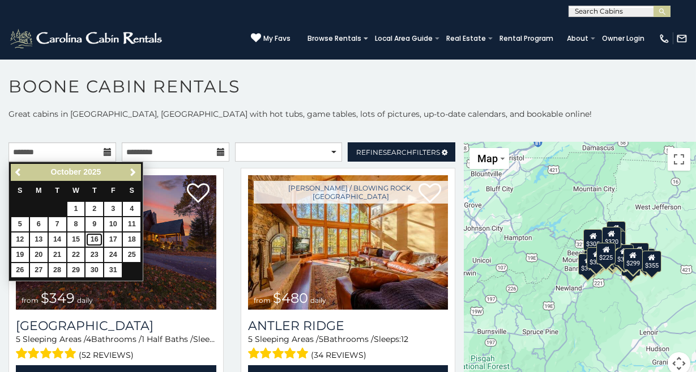
click at [98, 241] on link "16" at bounding box center [95, 239] width 18 height 14
type input "**********"
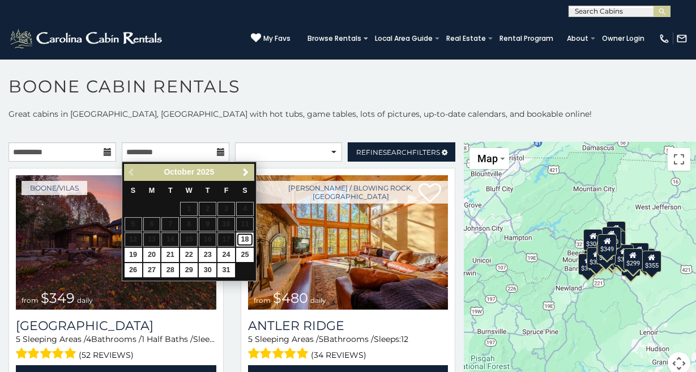
click at [246, 240] on link "18" at bounding box center [245, 239] width 18 height 14
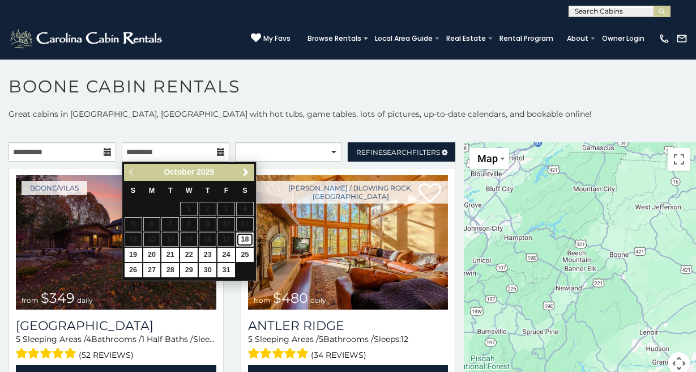
type input "**********"
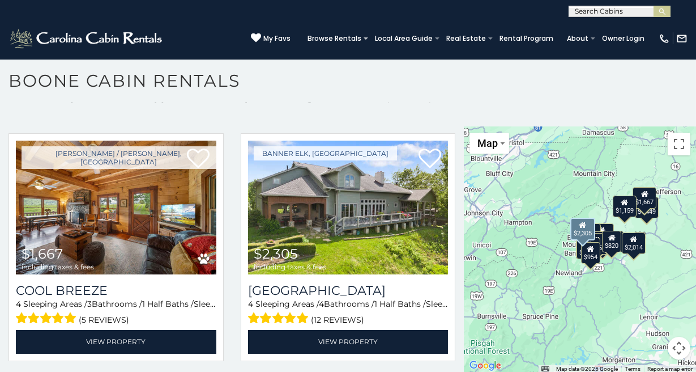
scroll to position [1708, 0]
